Goal: Contribute content

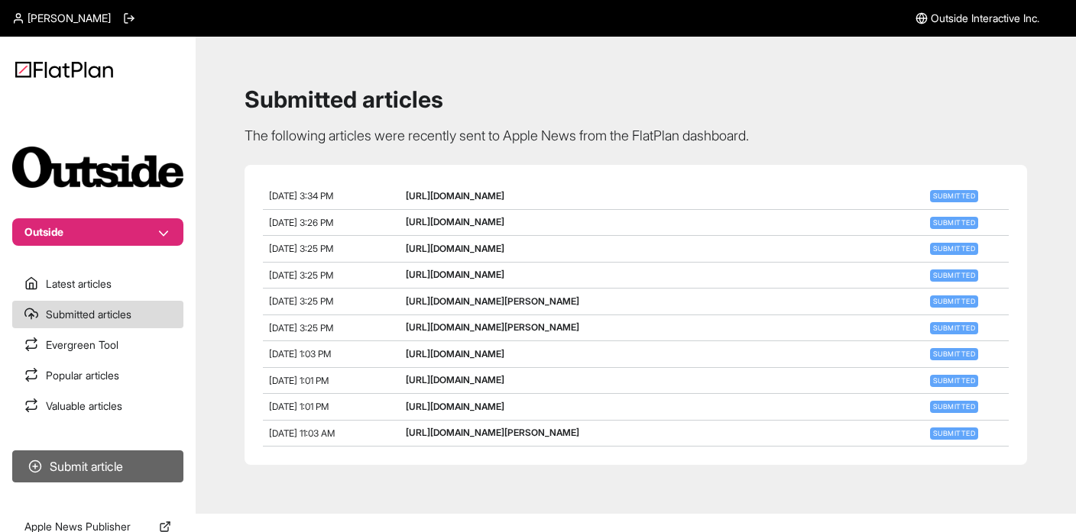
click at [79, 467] on button "Submit article" at bounding box center [97, 467] width 171 height 32
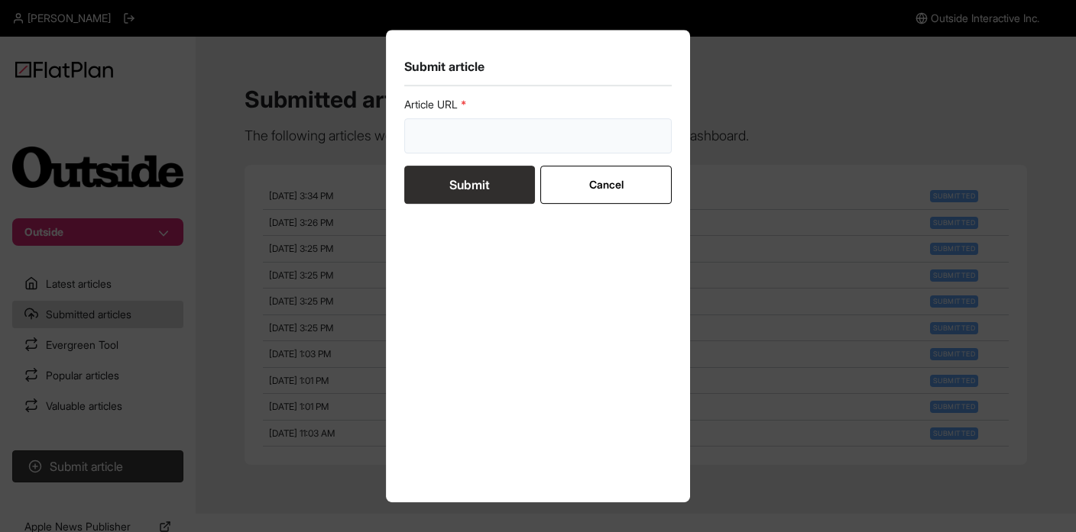
click at [461, 133] on input "url" at bounding box center [537, 135] width 267 height 35
paste input "[URL][DOMAIN_NAME][PERSON_NAME]"
type input "[URL][DOMAIN_NAME][PERSON_NAME]"
click at [443, 194] on button "Submit" at bounding box center [469, 185] width 131 height 38
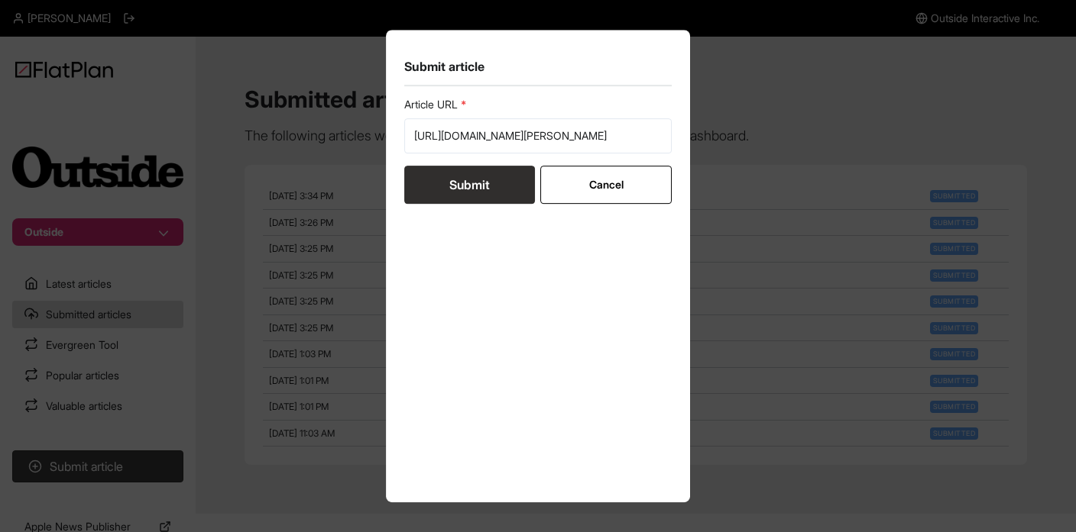
scroll to position [0, 0]
